Goal: Task Accomplishment & Management: Complete application form

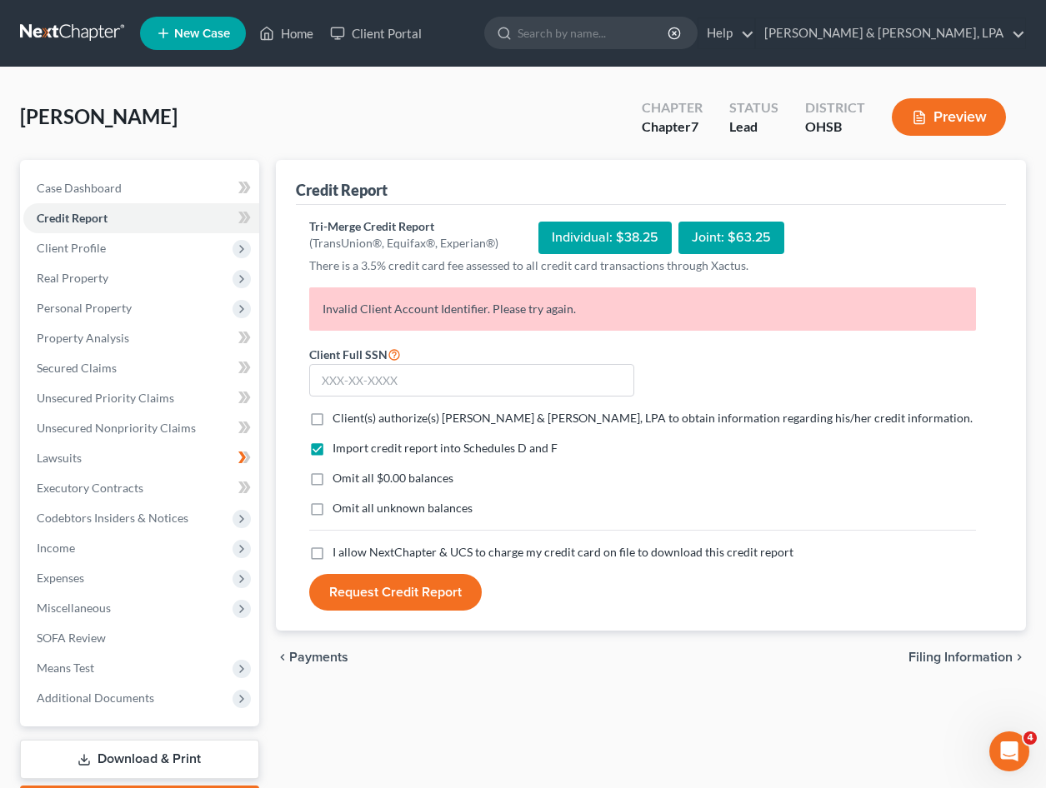
click at [1016, 748] on icon "Open Intercom Messenger" at bounding box center [1009, 751] width 27 height 27
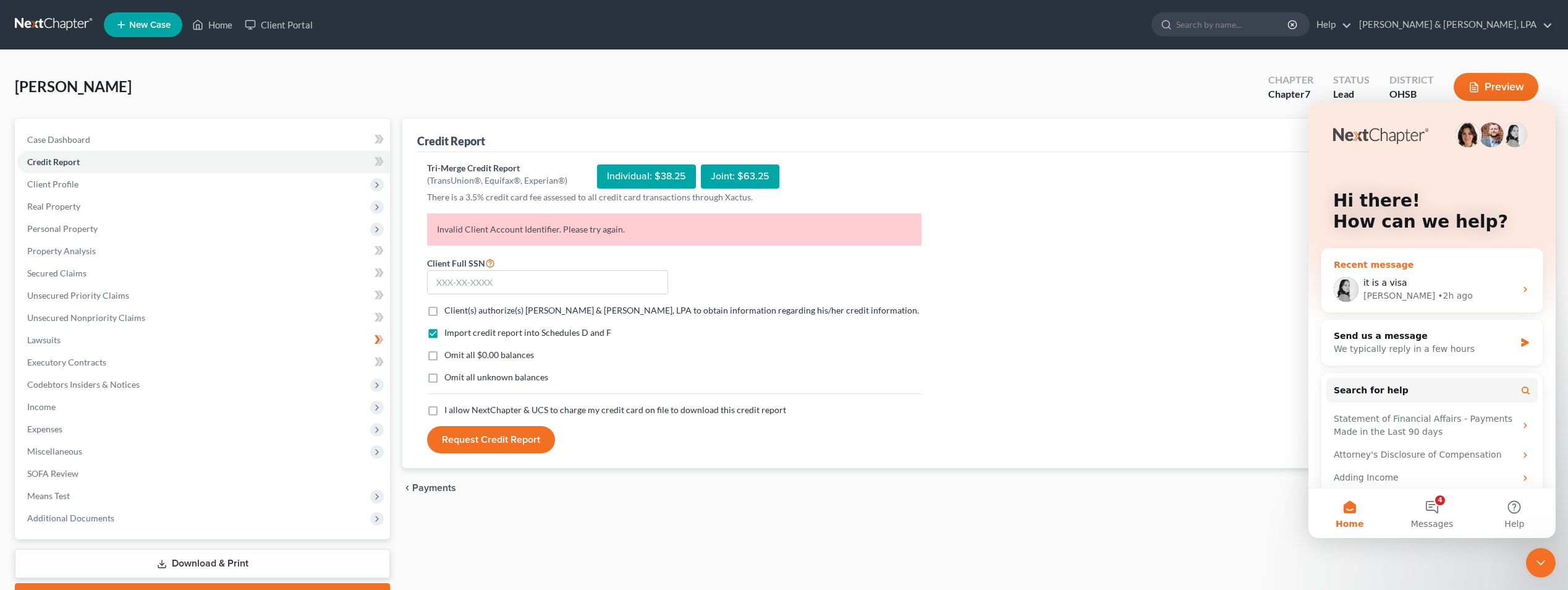
click at [775, 288] on icon "Intercom messenger" at bounding box center [1525, 289] width 3 height 5
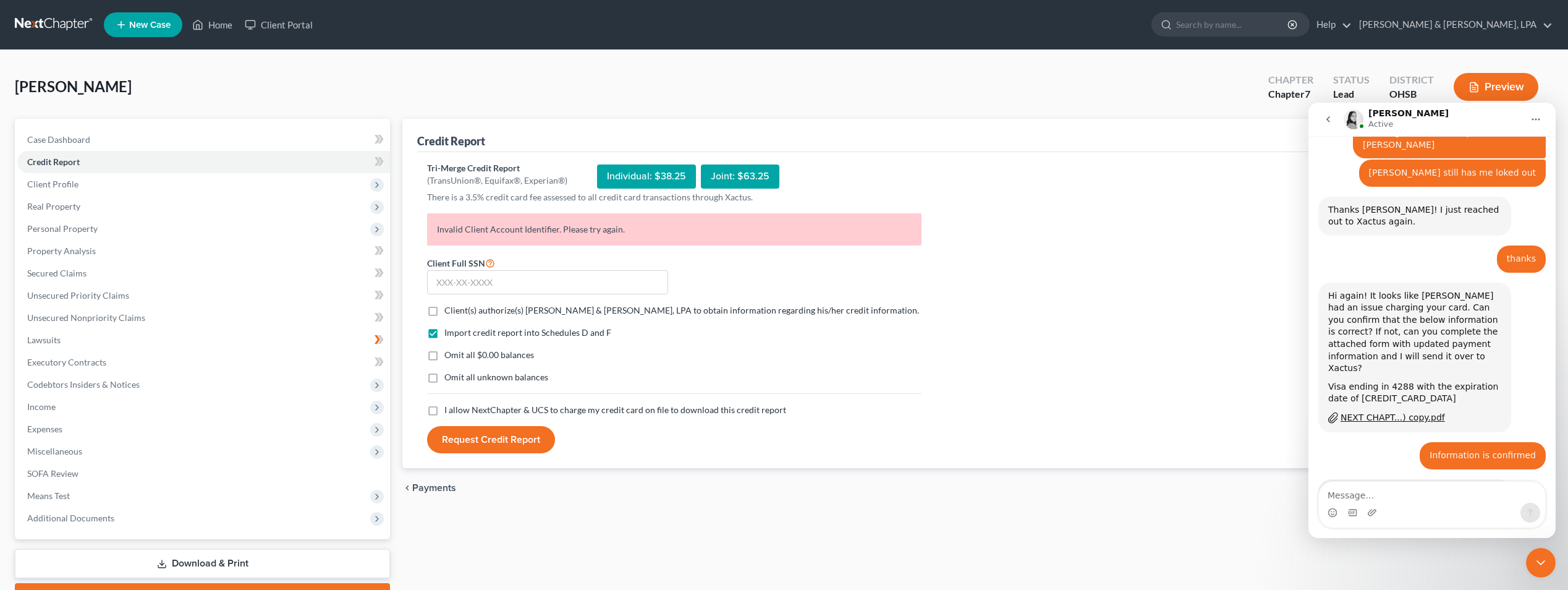
scroll to position [1340, 0]
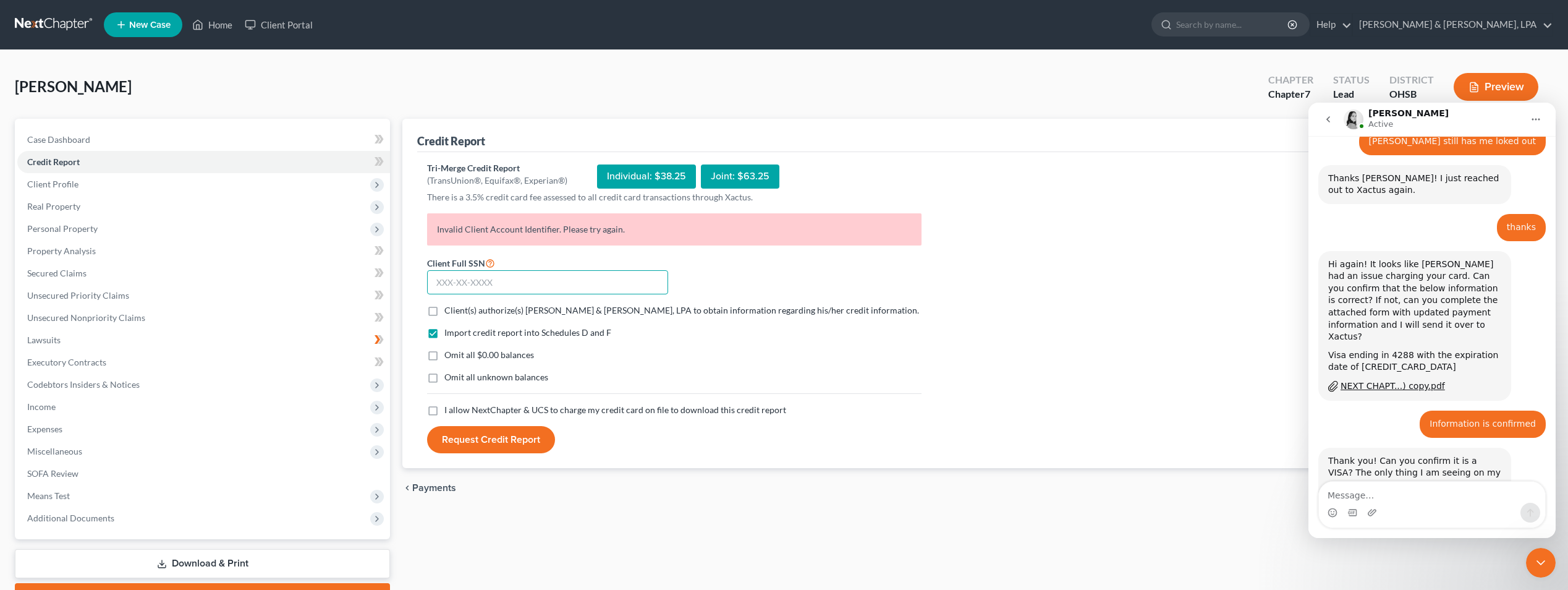
click at [507, 291] on input "text" at bounding box center [547, 282] width 241 height 24
type input "300-54-7829"
click at [550, 314] on span "Client(s) authorize(s) [PERSON_NAME] & [PERSON_NAME], LPA to obtain information…" at bounding box center [682, 310] width 475 height 10
click at [458, 312] on input "Client(s) authorize(s) [PERSON_NAME] & [PERSON_NAME], LPA to obtain information…" at bounding box center [453, 308] width 8 height 8
checkbox input "true"
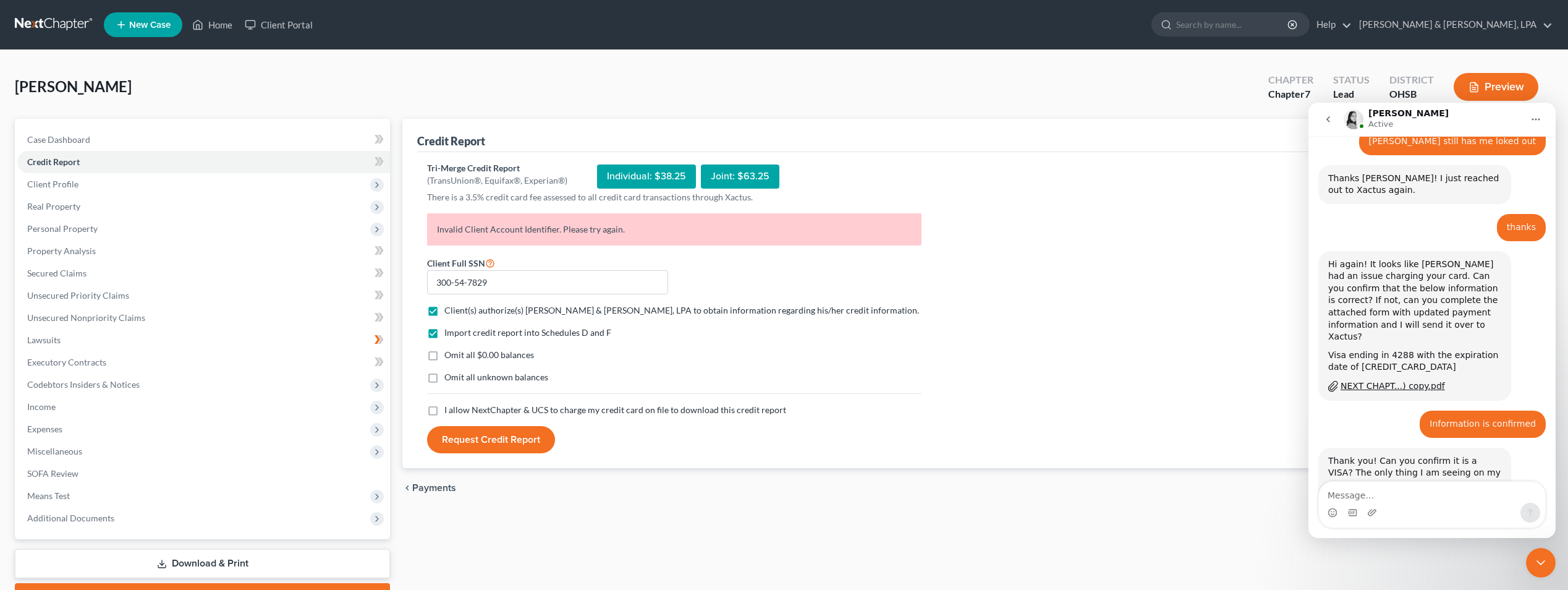
click at [483, 358] on span "Omit all $0.00 balances" at bounding box center [489, 355] width 90 height 10
click at [458, 357] on input "Omit all $0.00 balances" at bounding box center [453, 353] width 8 height 8
checkbox input "true"
click at [444, 412] on label "I allow NextChapter & UCS to charge my credit card on file to download this cre…" at bounding box center [615, 410] width 342 height 13
click at [449, 412] on input "I allow NextChapter & UCS to charge my credit card on file to download this cre…" at bounding box center [453, 407] width 8 height 8
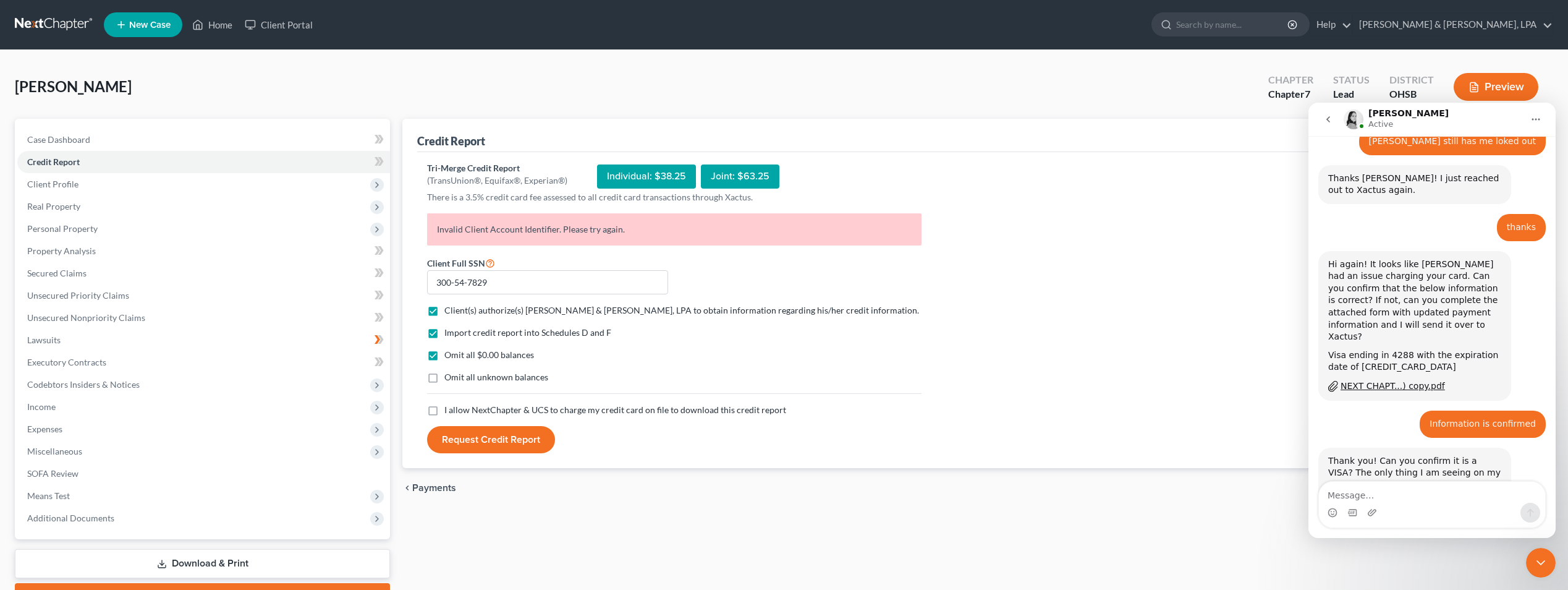
checkbox input "true"
click at [486, 440] on button "Request Credit Report" at bounding box center [491, 439] width 128 height 27
click at [775, 499] on textarea "Message…" at bounding box center [1432, 492] width 226 height 21
type textarea "Still can not run credit reports."
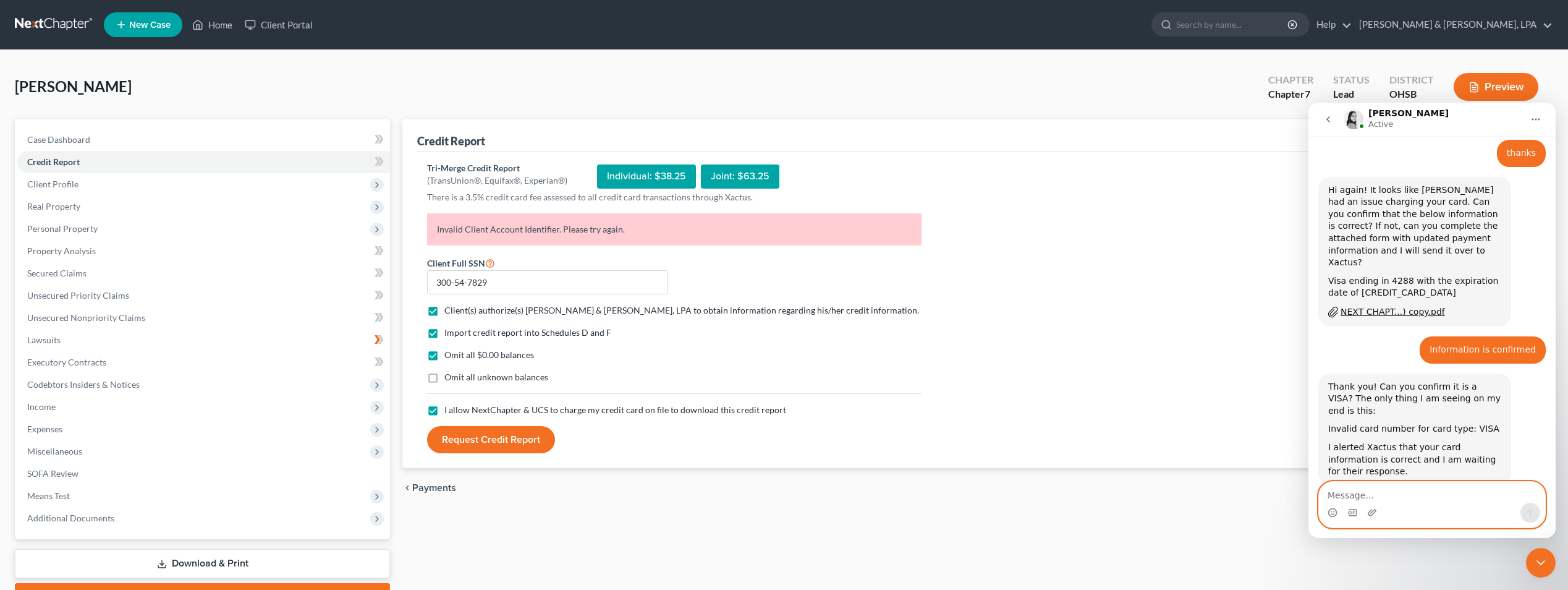
scroll to position [1438, 0]
